Goal: Download file/media

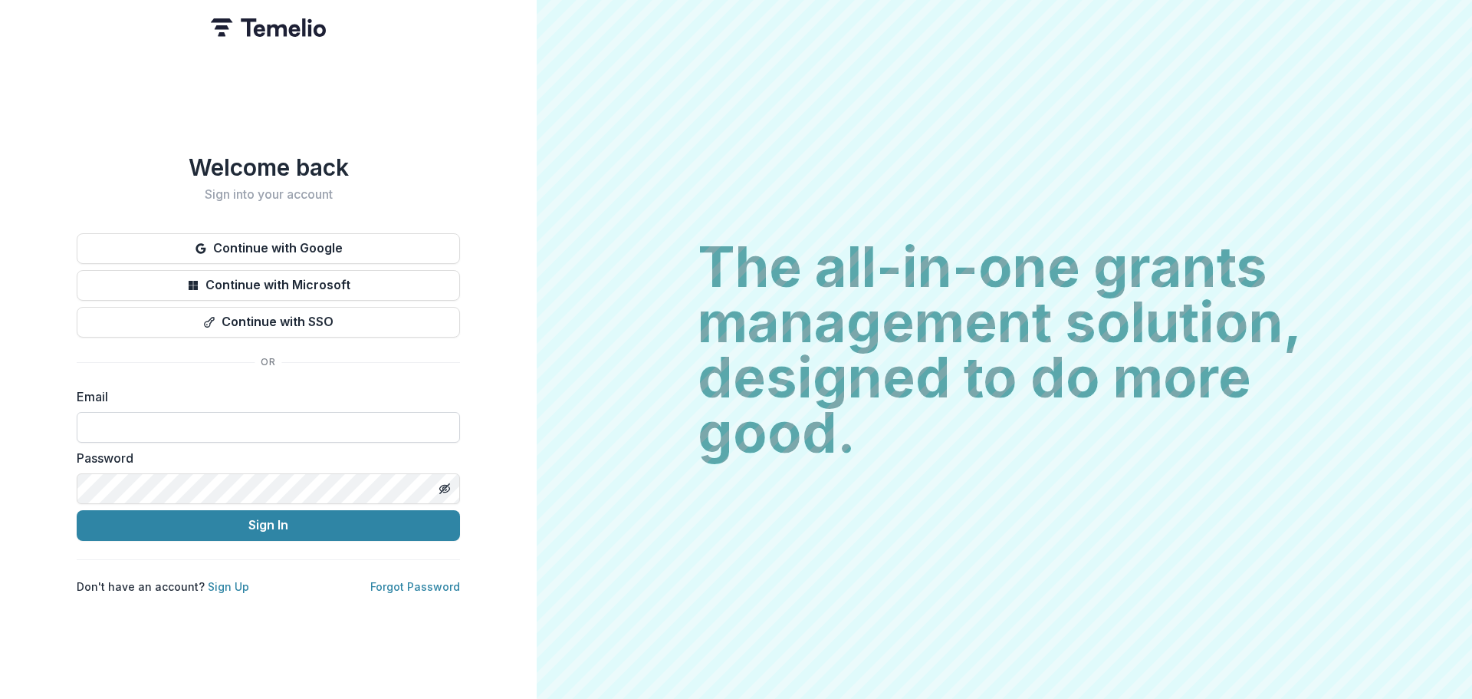
click at [249, 426] on input at bounding box center [268, 427] width 383 height 31
type input "**********"
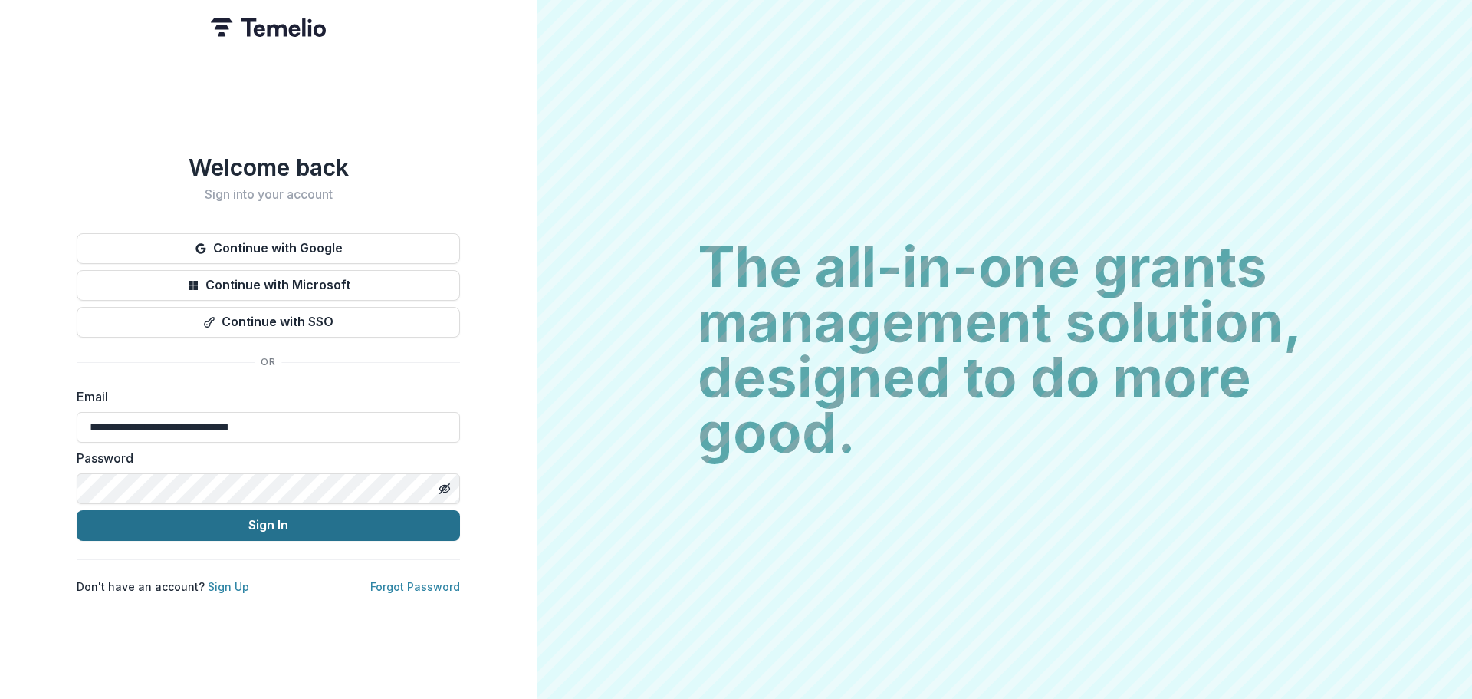
click at [235, 525] on button "Sign In" at bounding box center [268, 525] width 383 height 31
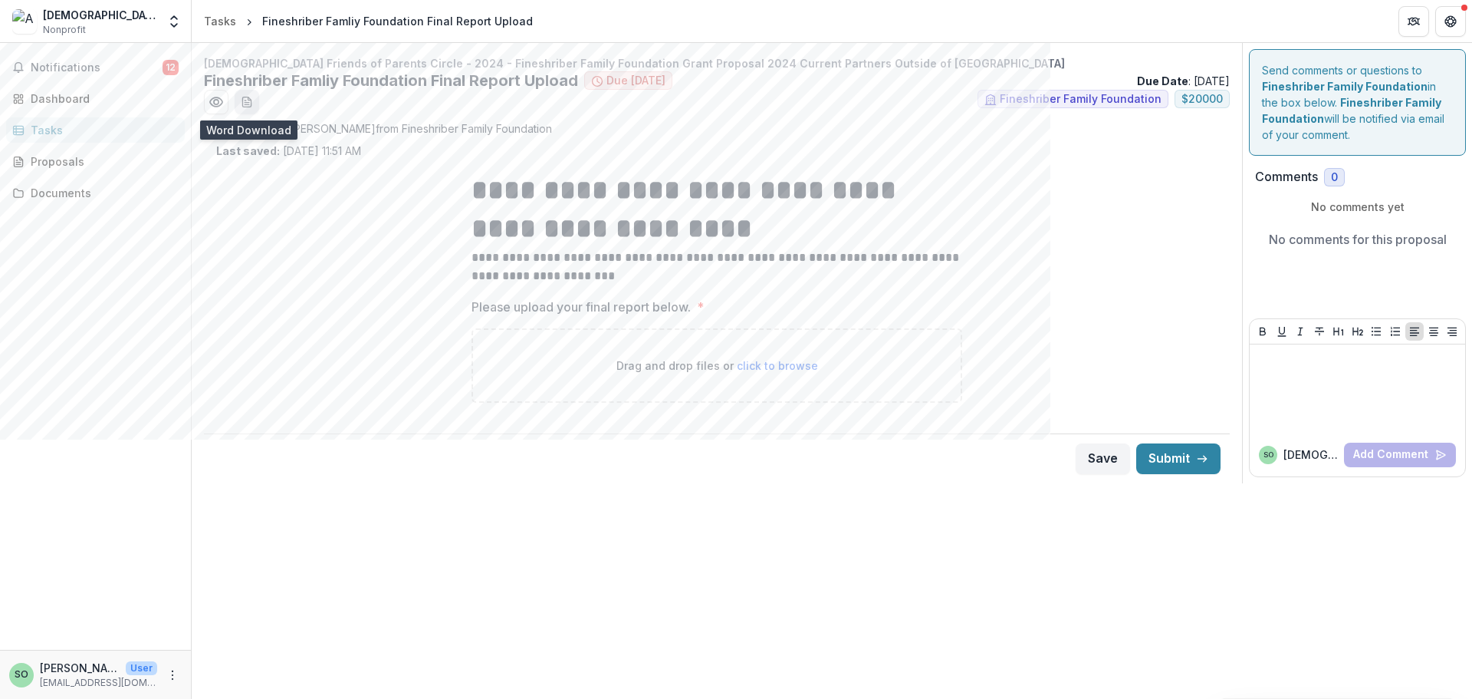
click at [247, 97] on icon "download-word-button" at bounding box center [246, 102] width 8 height 10
click at [857, 137] on div "Assigned by : [PERSON_NAME] from Fineshriber Family Foundation Last saved: [DAT…" at bounding box center [716, 139] width 1001 height 38
click at [88, 98] on div "Dashboard" at bounding box center [102, 98] width 142 height 16
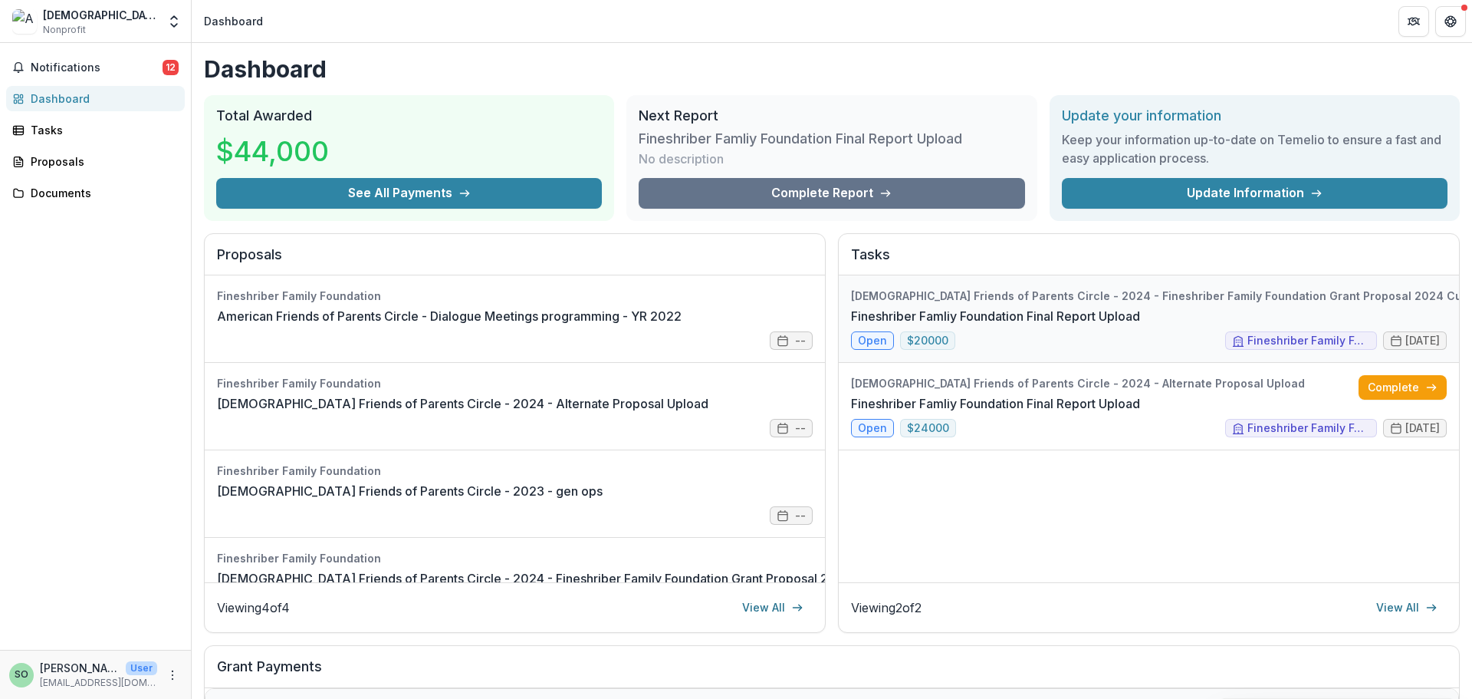
click at [874, 325] on link "Fineshriber Famliy Foundation Final Report Upload" at bounding box center [995, 316] width 289 height 18
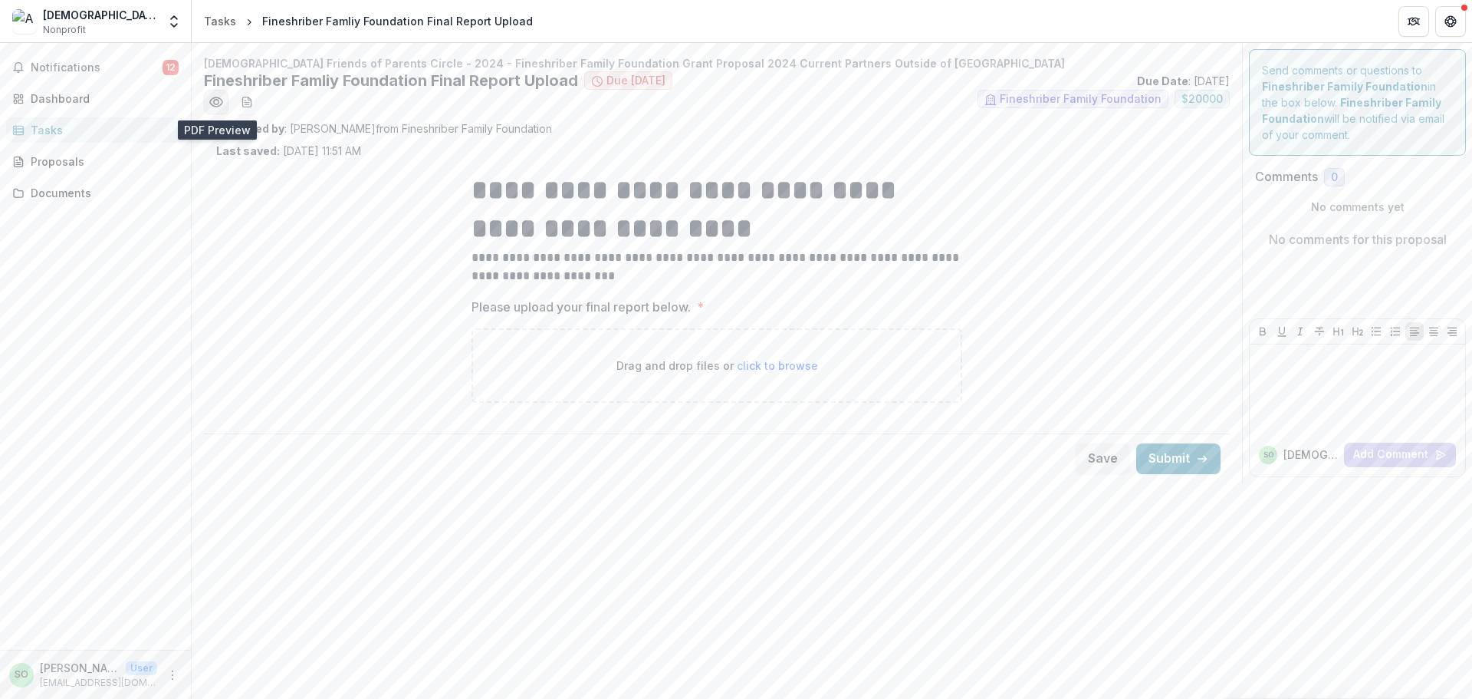
click at [218, 94] on icon "Preview eeb3cee3-c1e7-4958-b4e0-01293d88ed4c.pdf" at bounding box center [216, 101] width 15 height 15
